Goal: Complete application form

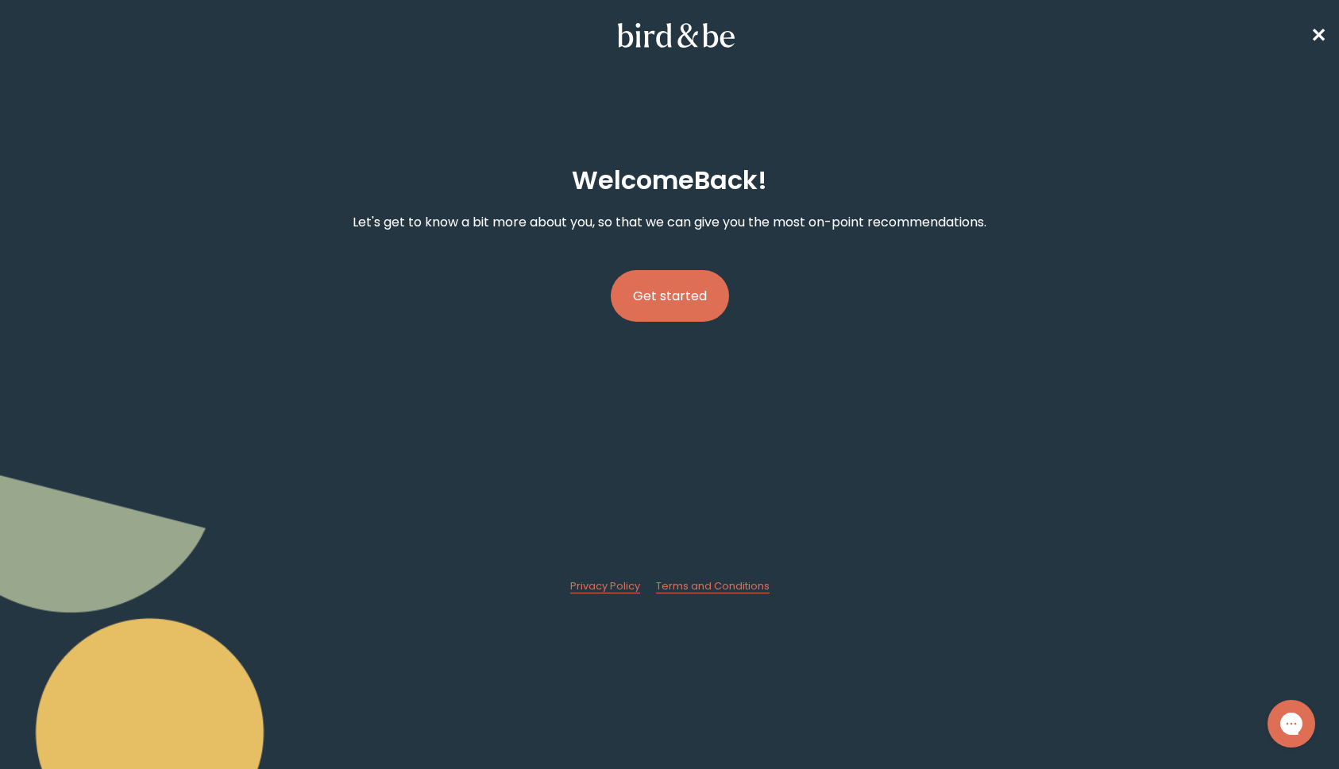
click at [653, 293] on button "Get started" at bounding box center [670, 296] width 118 height 52
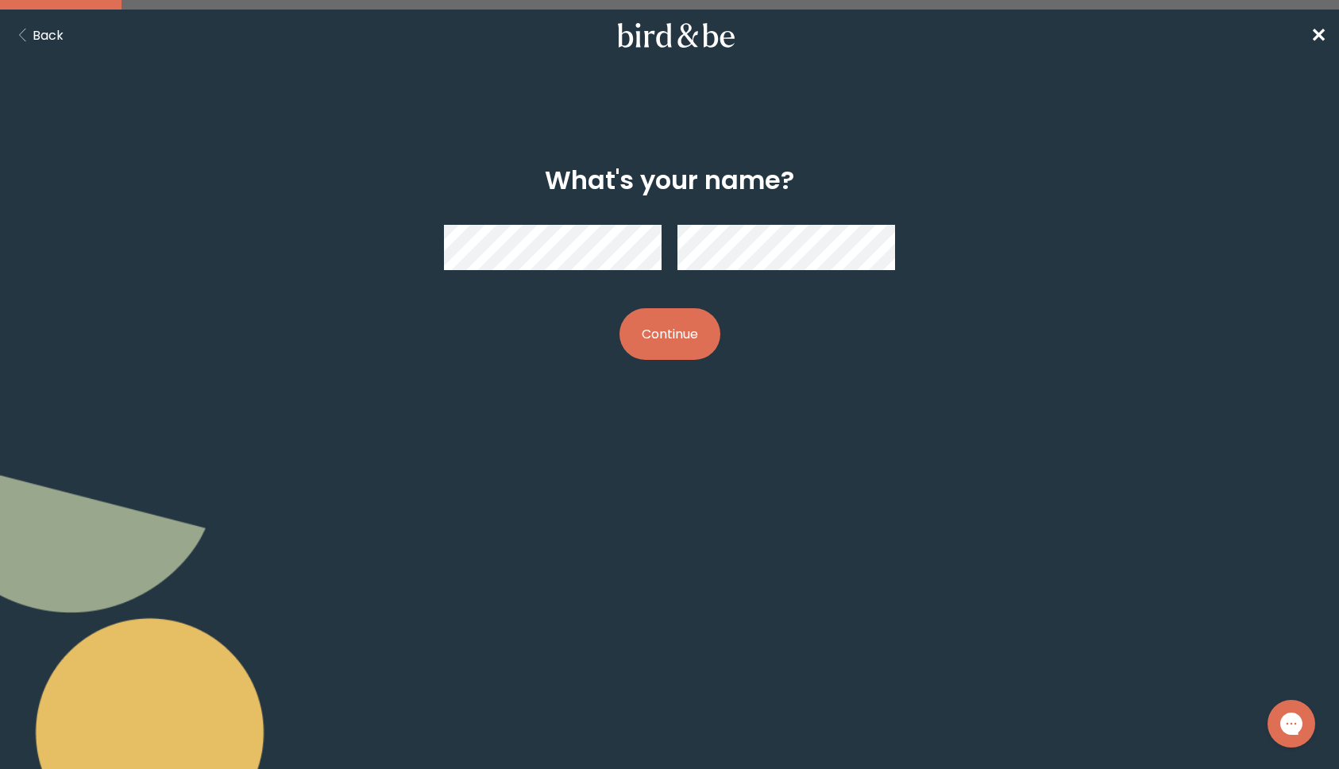
click at [693, 323] on button "Continue" at bounding box center [669, 334] width 101 height 52
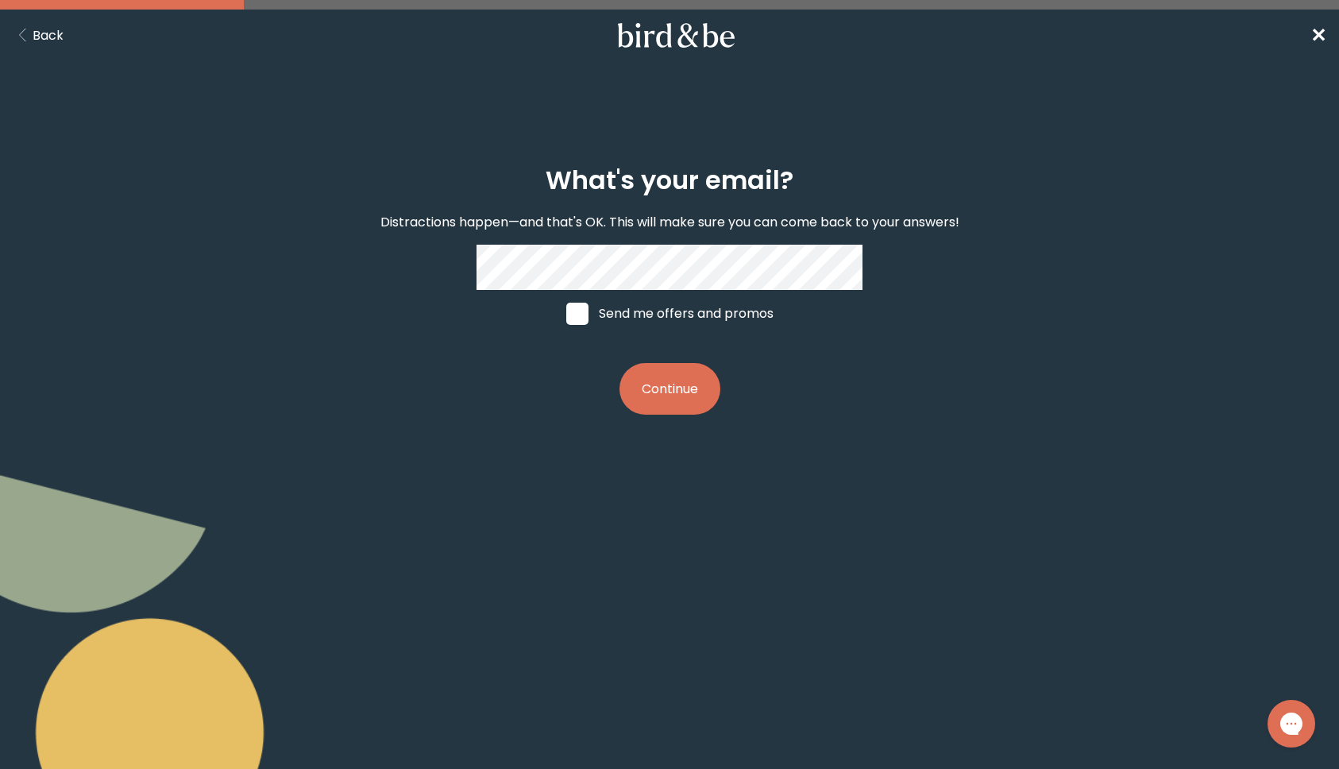
click at [722, 319] on label "Send me offers and promos" at bounding box center [669, 314] width 237 height 48
click at [566, 314] on input "Send me offers and promos" at bounding box center [565, 313] width 1 height 1
checkbox input "true"
click at [677, 376] on button "Continue" at bounding box center [669, 389] width 101 height 52
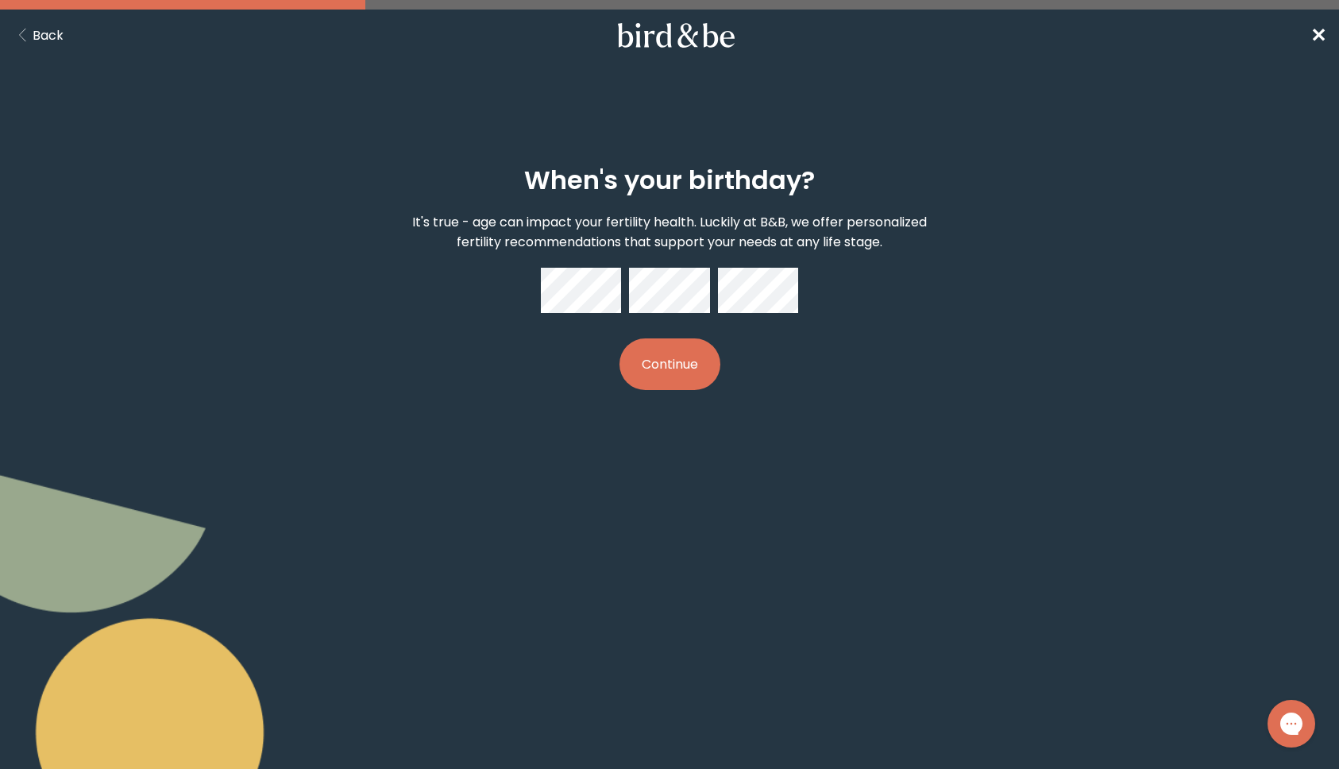
click at [688, 364] on button "Continue" at bounding box center [669, 364] width 101 height 52
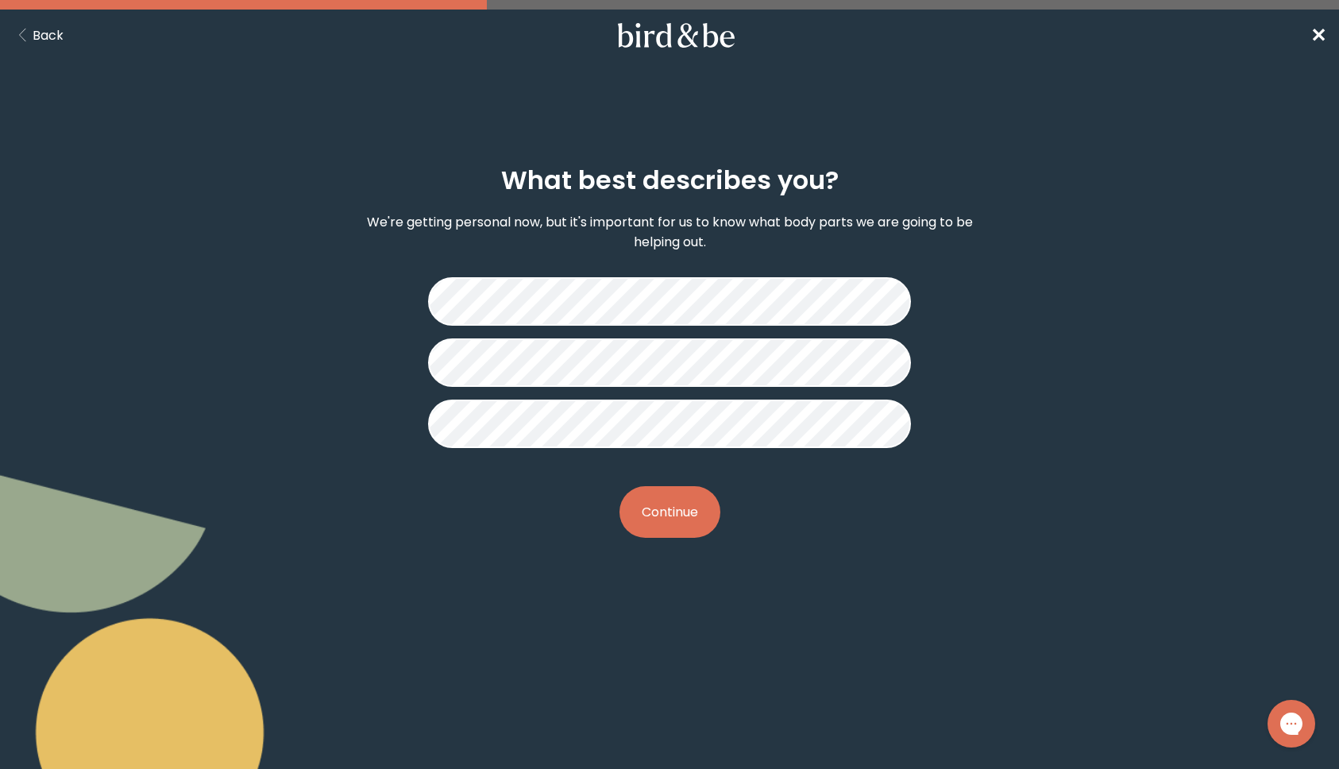
click at [671, 503] on button "Continue" at bounding box center [669, 512] width 101 height 52
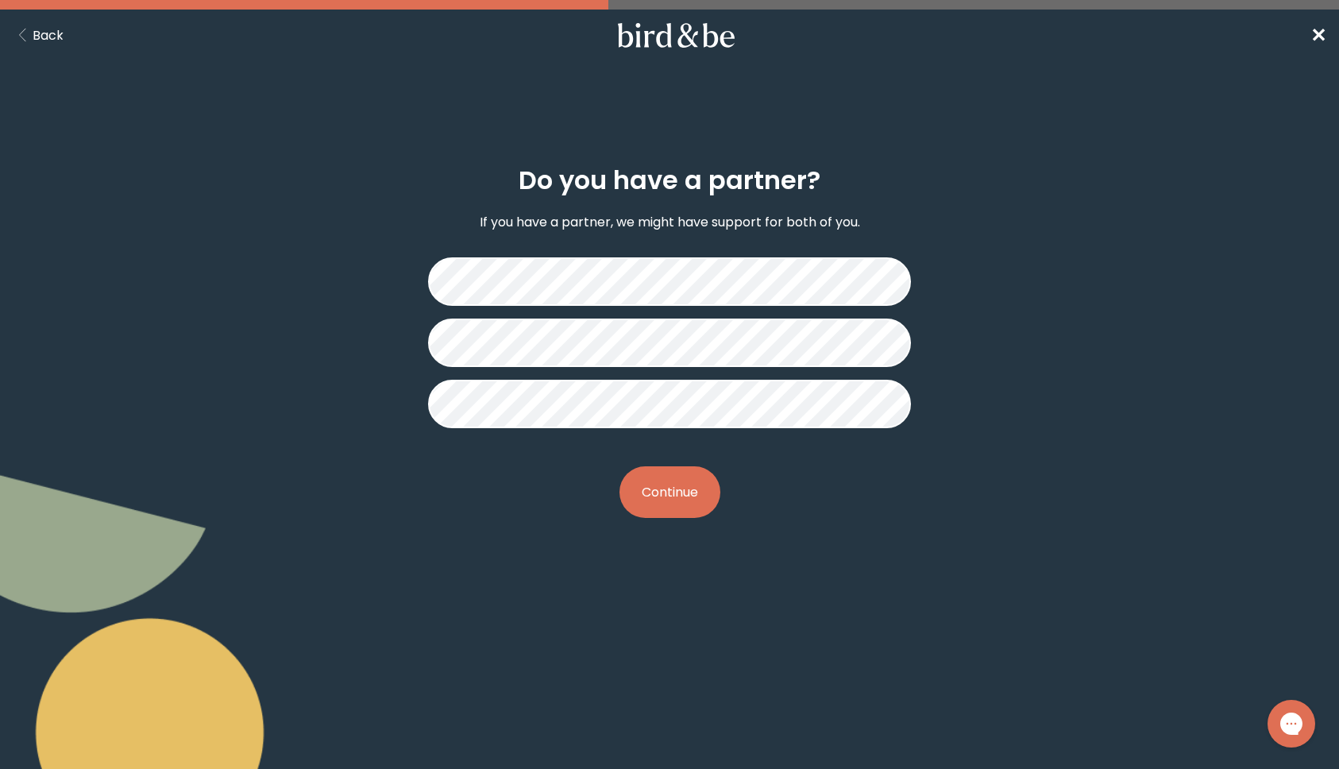
click at [689, 500] on button "Continue" at bounding box center [669, 492] width 101 height 52
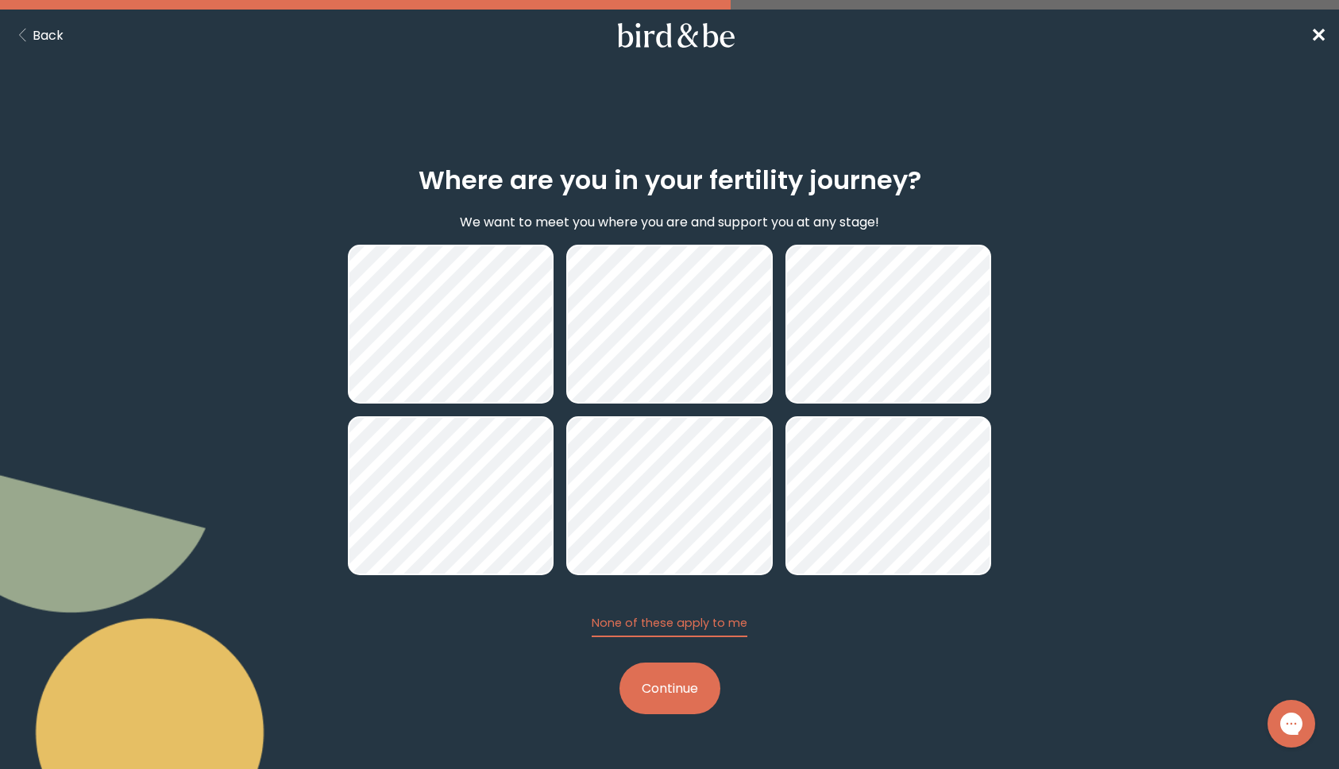
click at [691, 702] on button "Continue" at bounding box center [669, 688] width 101 height 52
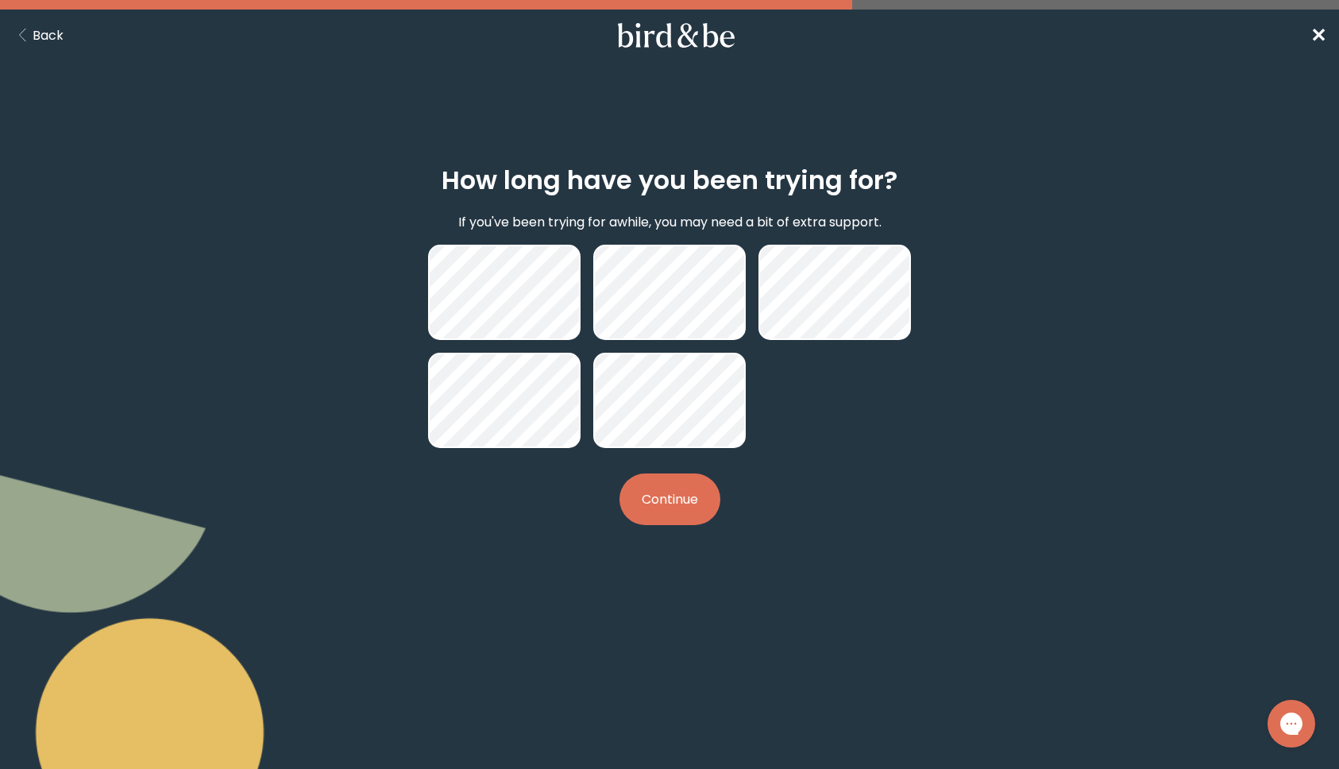
click at [702, 507] on button "Continue" at bounding box center [669, 499] width 101 height 52
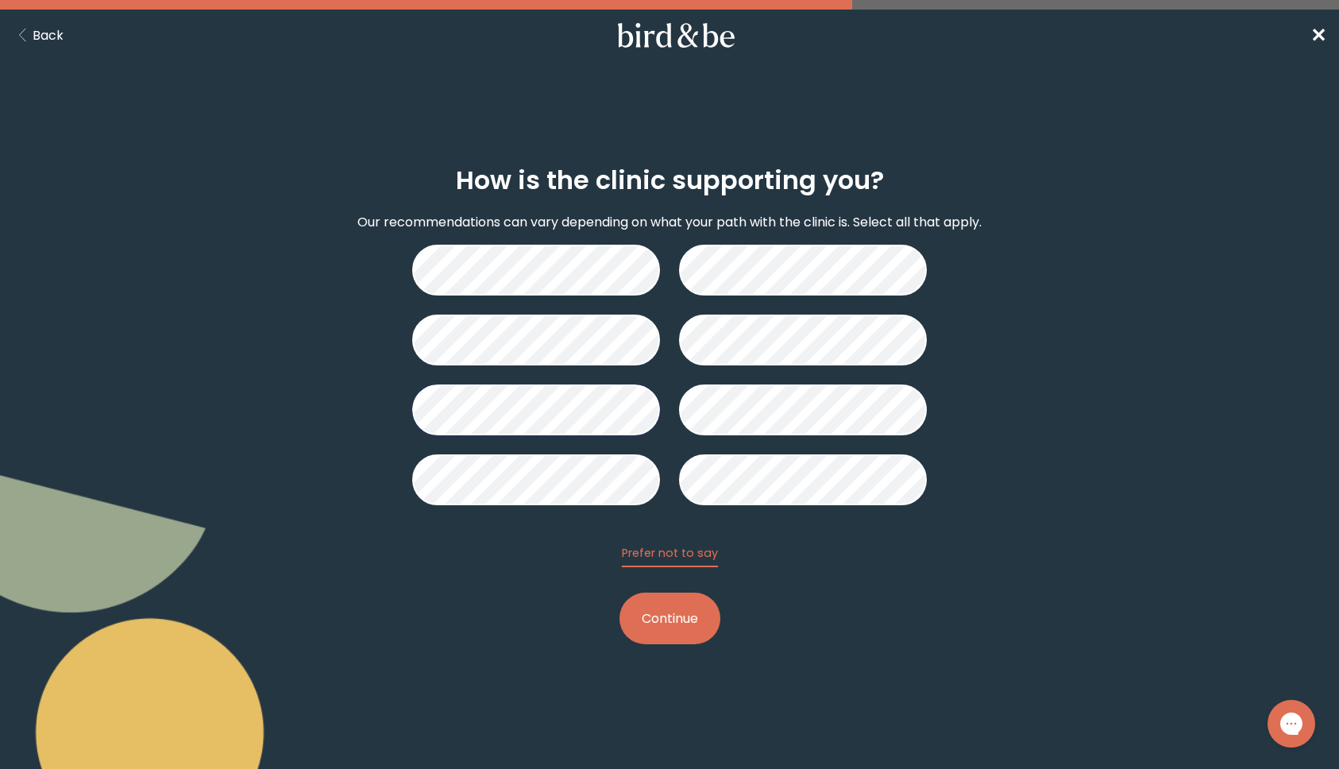
click at [654, 630] on button "Continue" at bounding box center [669, 618] width 101 height 52
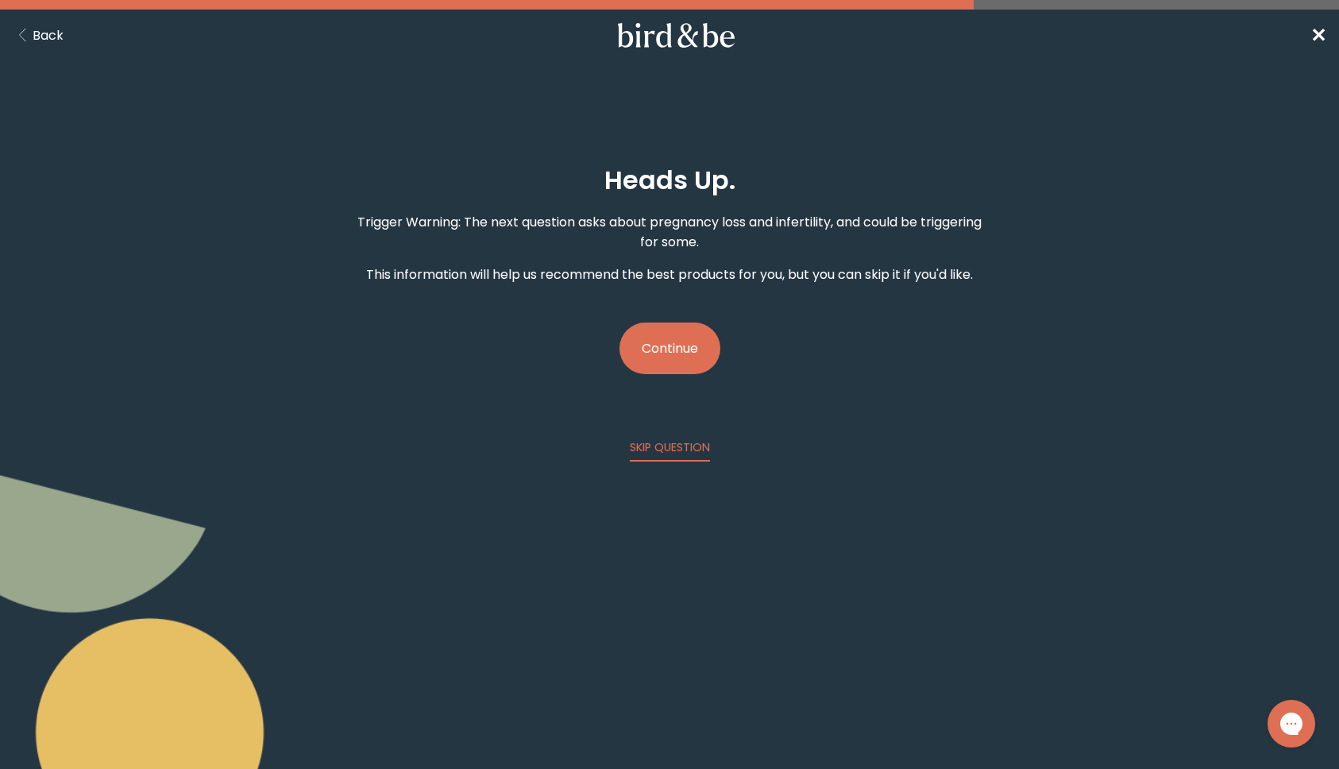
click at [672, 362] on button "Continue" at bounding box center [669, 348] width 101 height 52
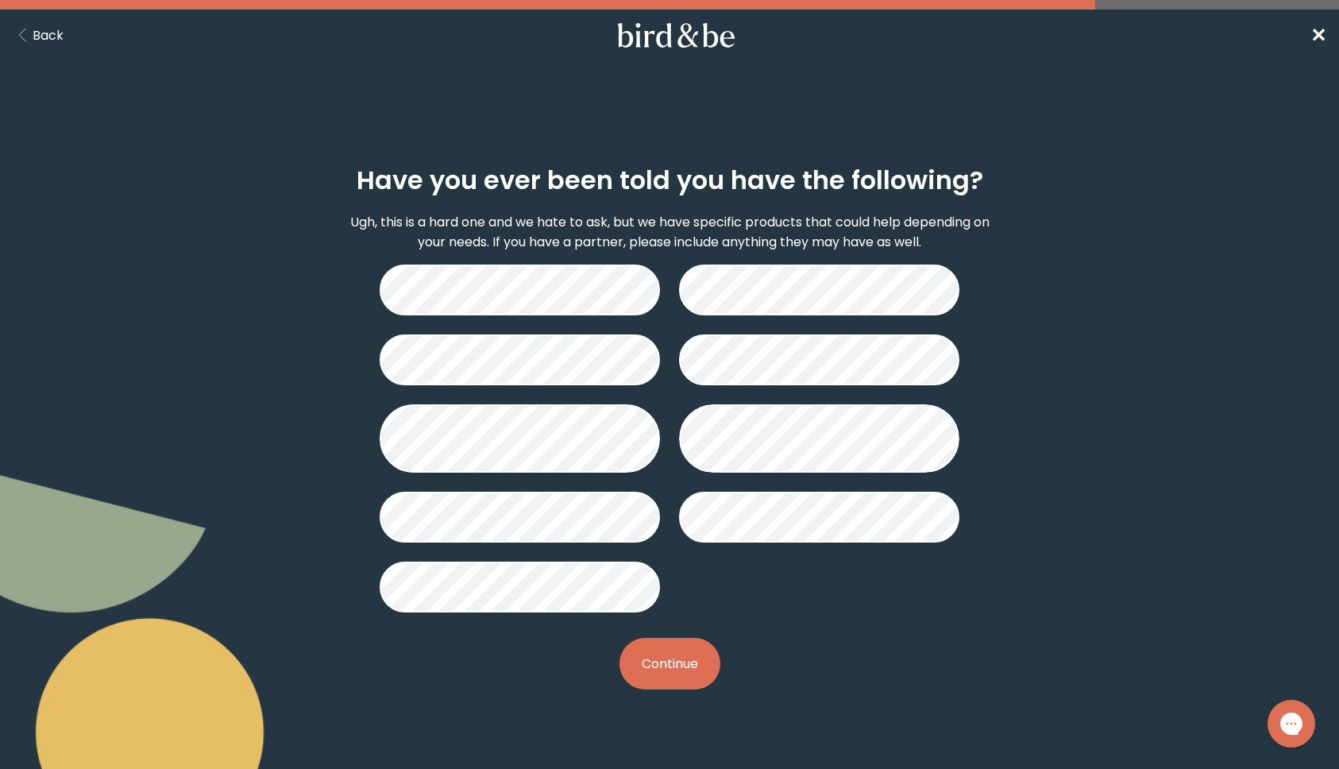
drag, startPoint x: 702, startPoint y: 665, endPoint x: 695, endPoint y: 657, distance: 11.3
click at [702, 665] on button "Continue" at bounding box center [669, 664] width 101 height 52
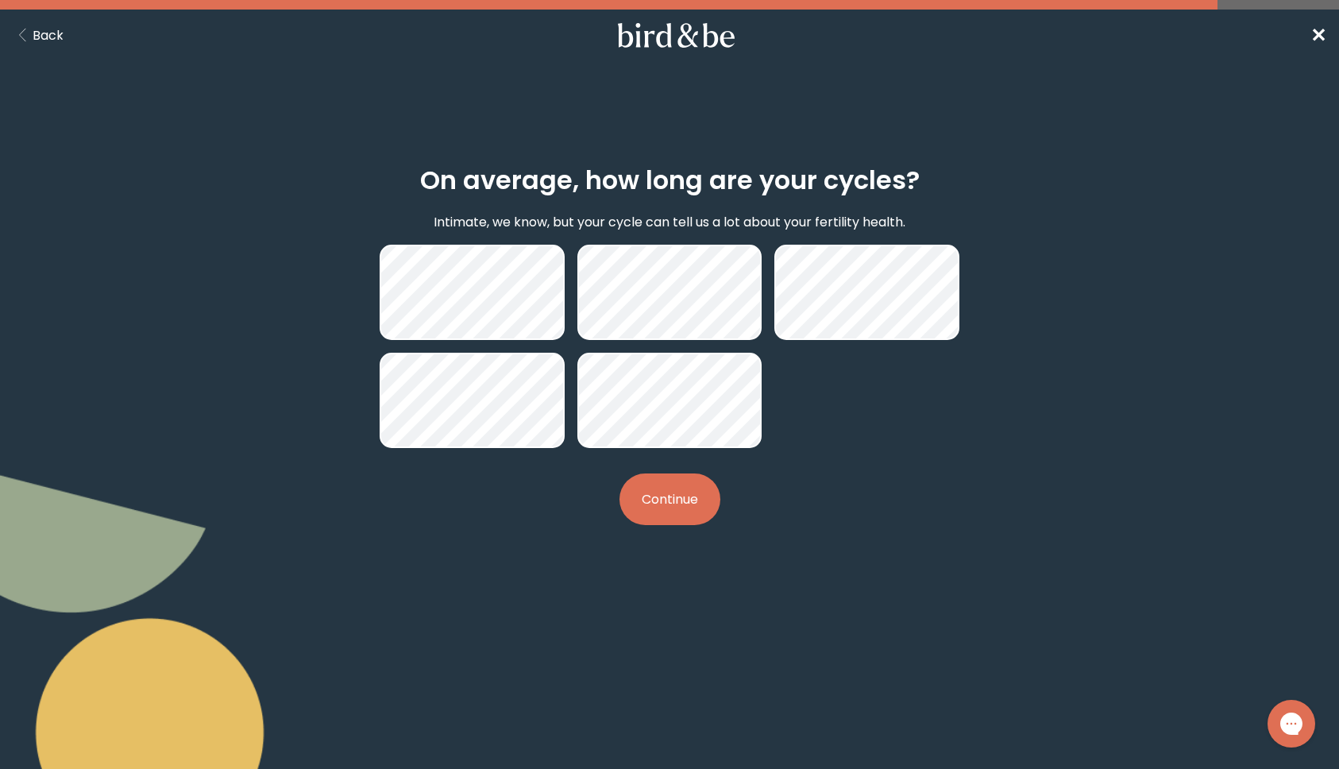
click at [707, 499] on button "Continue" at bounding box center [669, 499] width 101 height 52
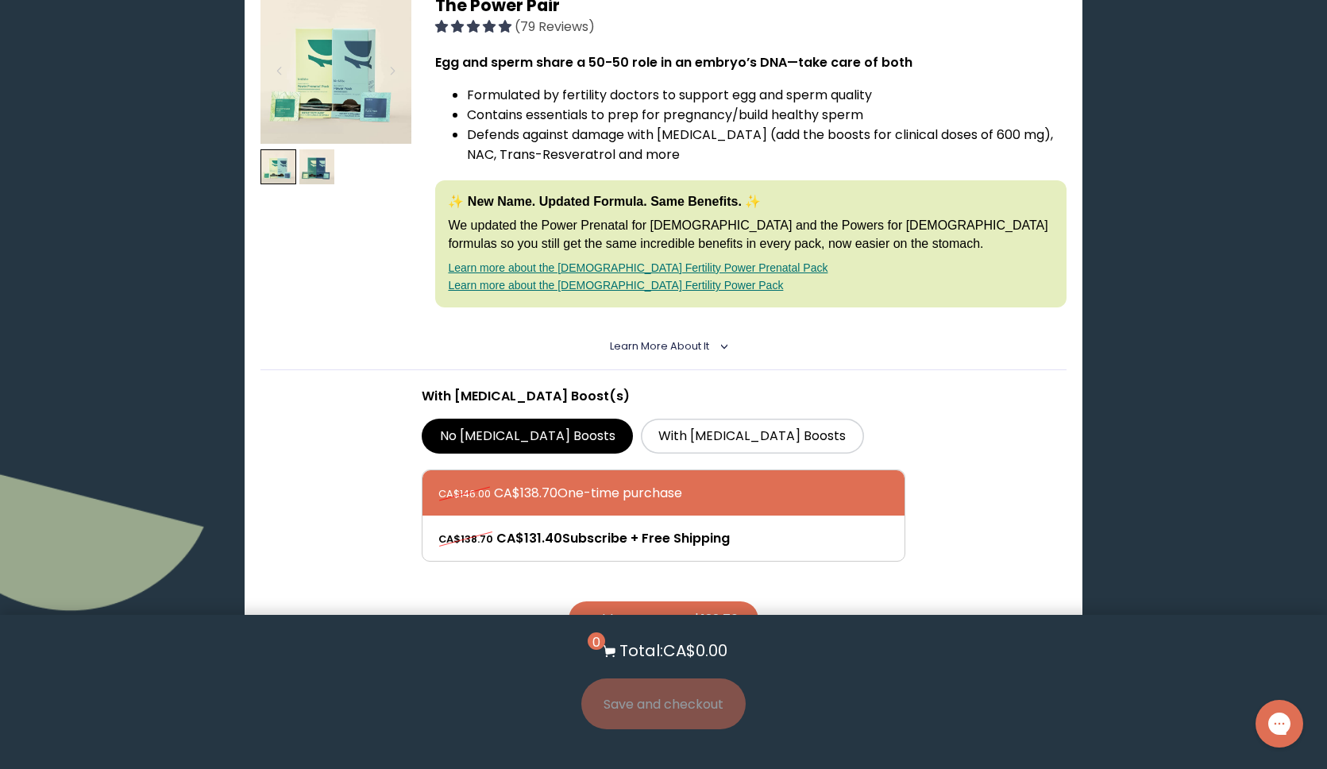
scroll to position [348, 0]
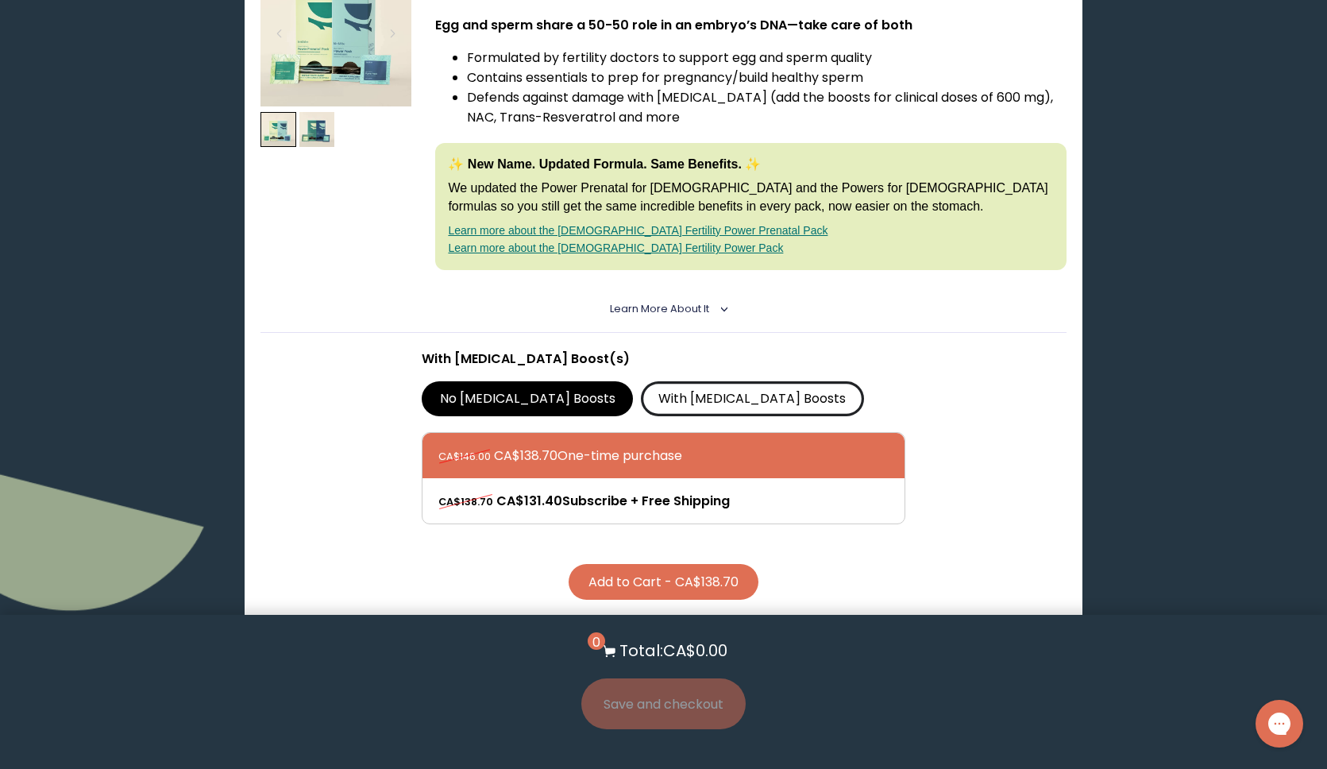
click at [641, 402] on label "With [MEDICAL_DATA] Boosts" at bounding box center [752, 398] width 223 height 35
click at [0, 0] on input "With [MEDICAL_DATA] Boosts" at bounding box center [0, 0] width 0 height 0
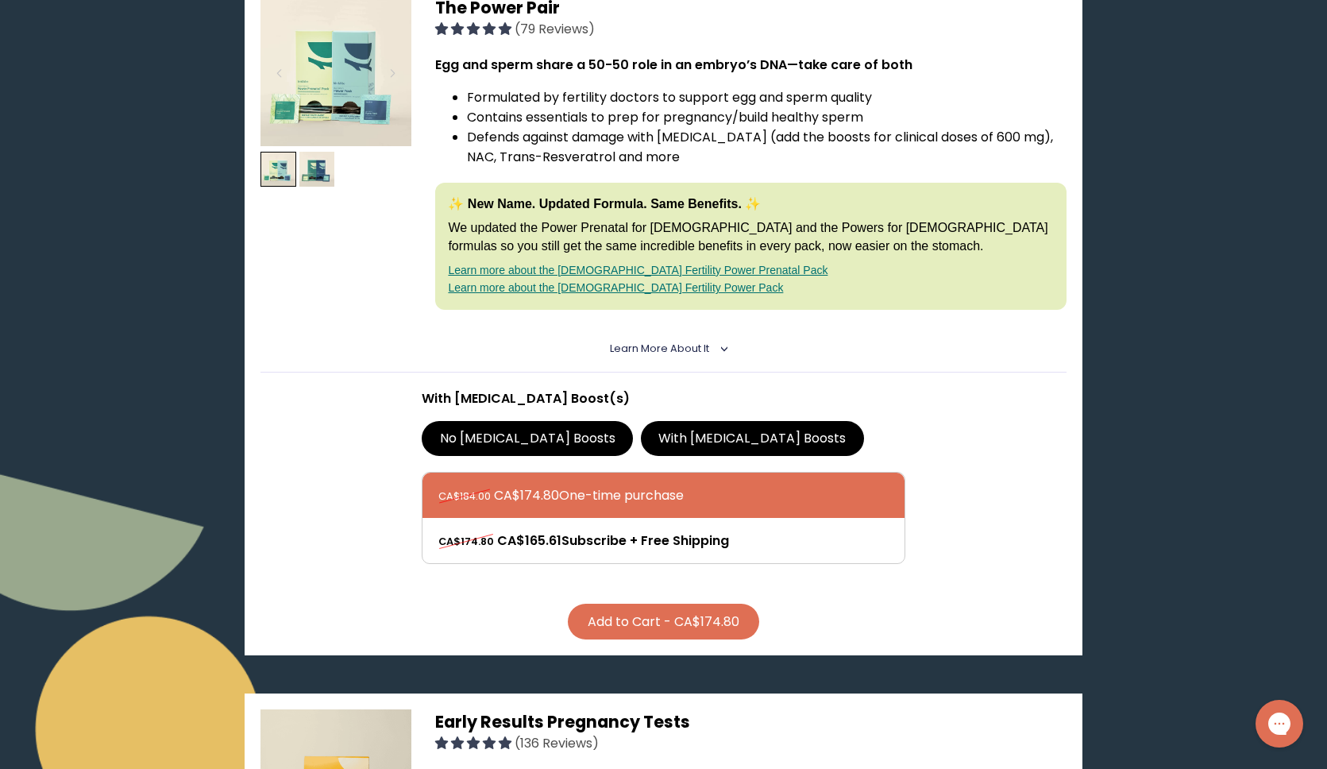
scroll to position [0, 0]
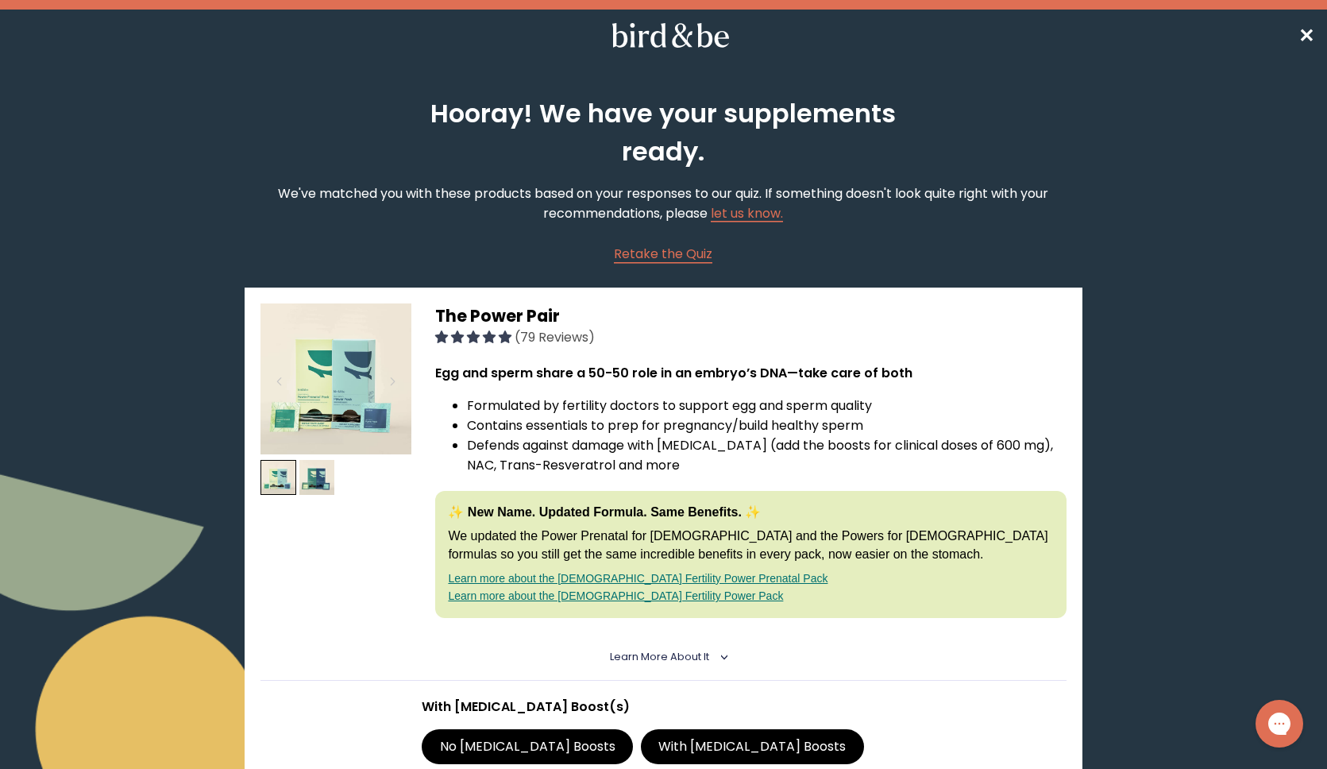
click at [1311, 39] on span "✕" at bounding box center [1306, 35] width 16 height 26
